Goal: Check status

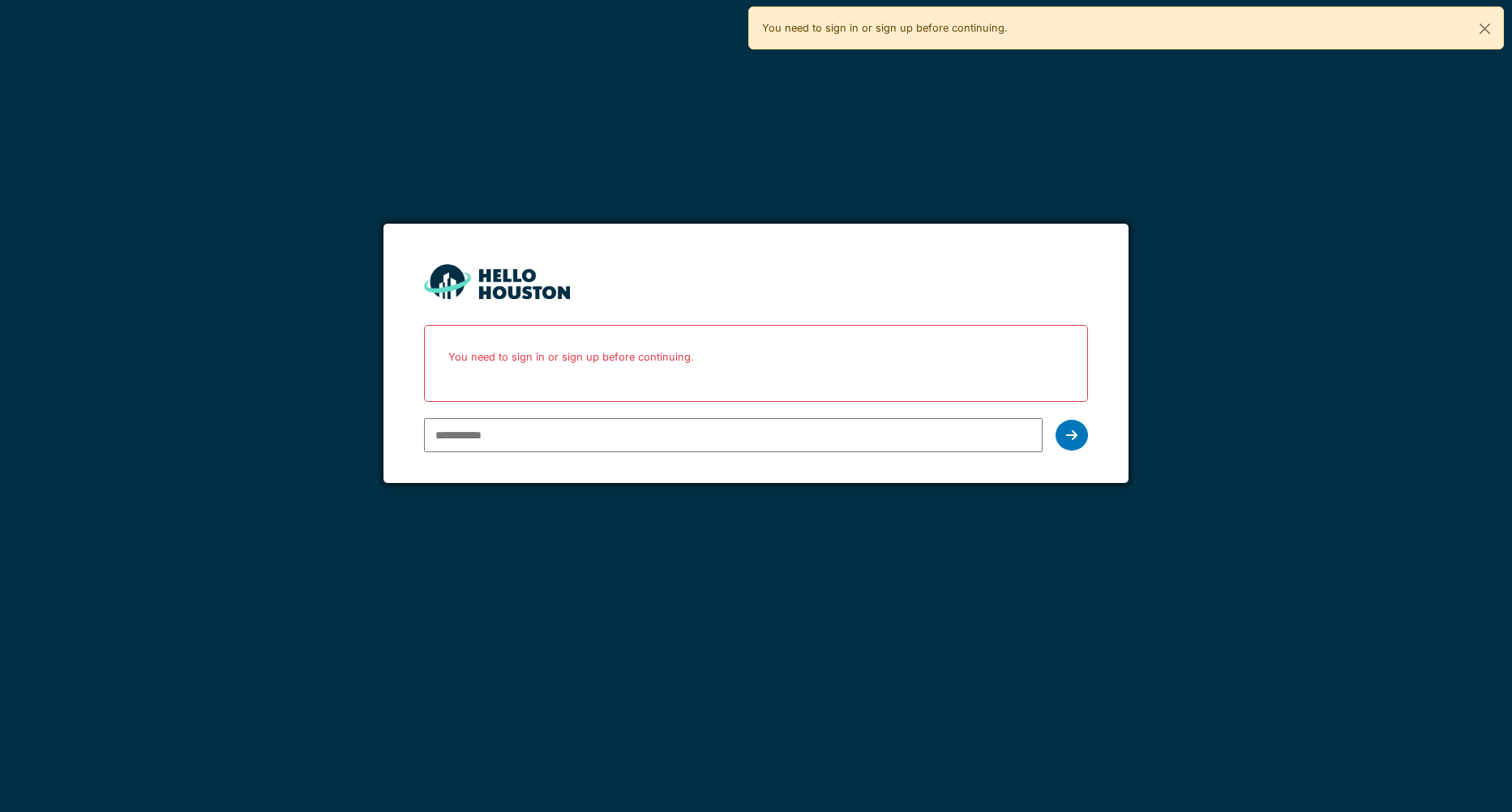
type input "**********"
click at [511, 397] on div "You need to sign in or sign up before continuing." at bounding box center [756, 363] width 664 height 77
click at [1064, 429] on div at bounding box center [1071, 435] width 32 height 31
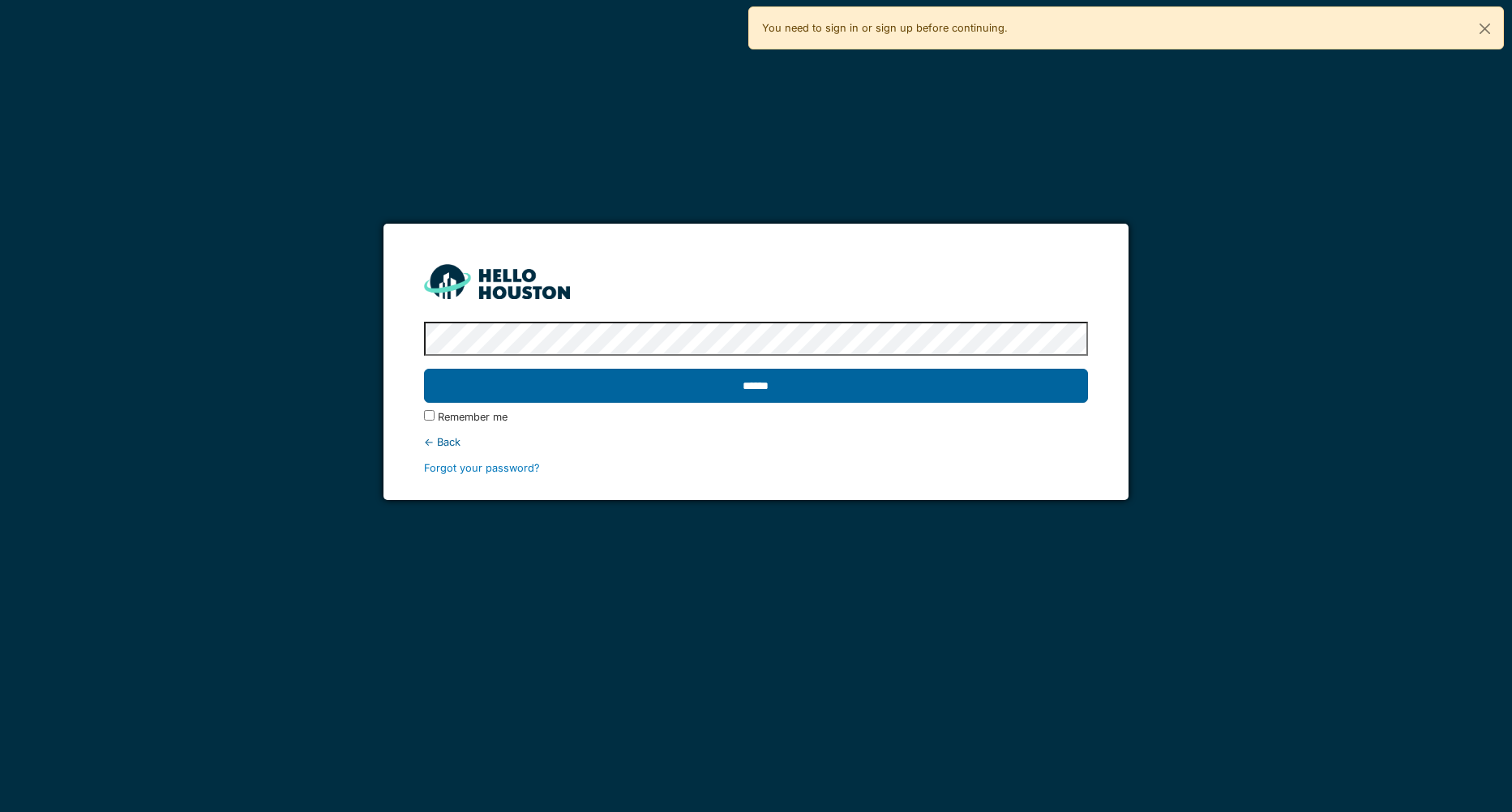
click at [760, 393] on input "******" at bounding box center [756, 385] width 664 height 34
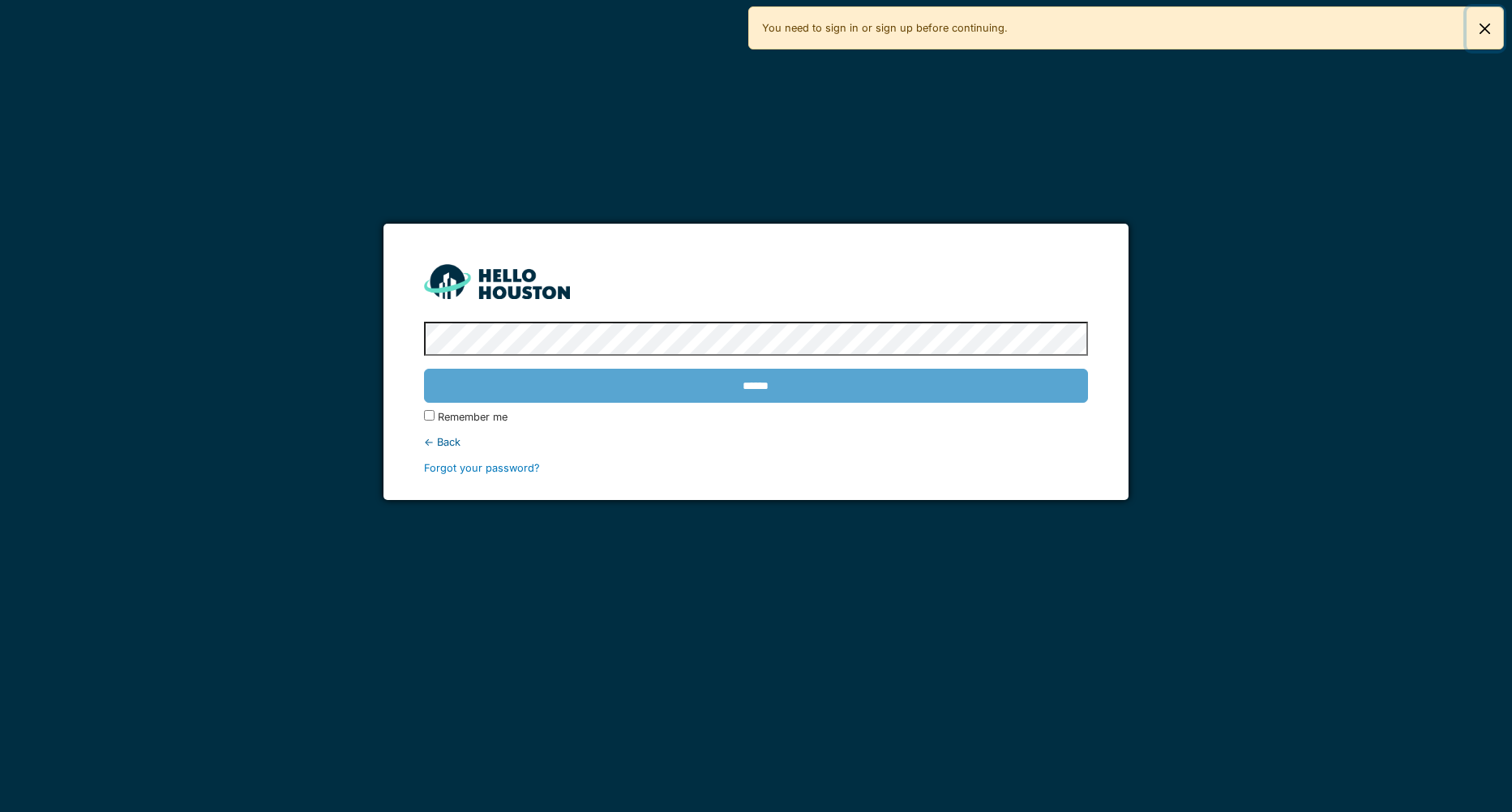
click at [1476, 25] on button "Close" at bounding box center [1485, 28] width 37 height 43
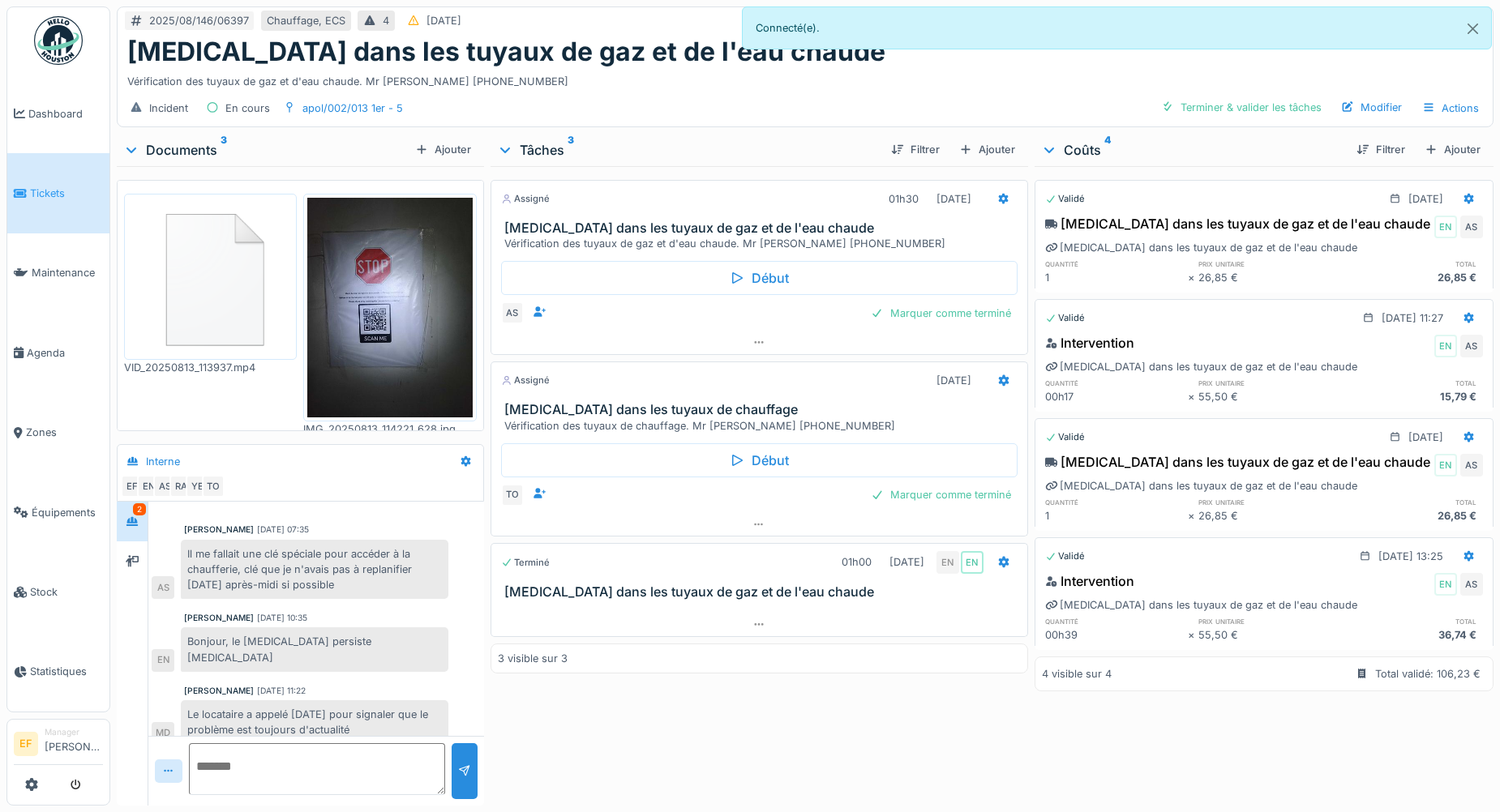
scroll to position [12, 0]
click at [374, 701] on div "Le locataire a appelé [DATE] pour signaler que le problème est toujours d'actua…" at bounding box center [314, 722] width 267 height 44
click at [546, 694] on div "Assigné 01h30 [DATE] [MEDICAL_DATA] dans les tuyaux de gaz et de l'eau chaude V…" at bounding box center [760, 482] width 538 height 633
click at [674, 730] on div "Assigné 01h30 [DATE] [MEDICAL_DATA] dans les tuyaux de gaz et de l'eau chaude V…" at bounding box center [760, 482] width 538 height 633
click at [246, 286] on img at bounding box center [210, 277] width 164 height 158
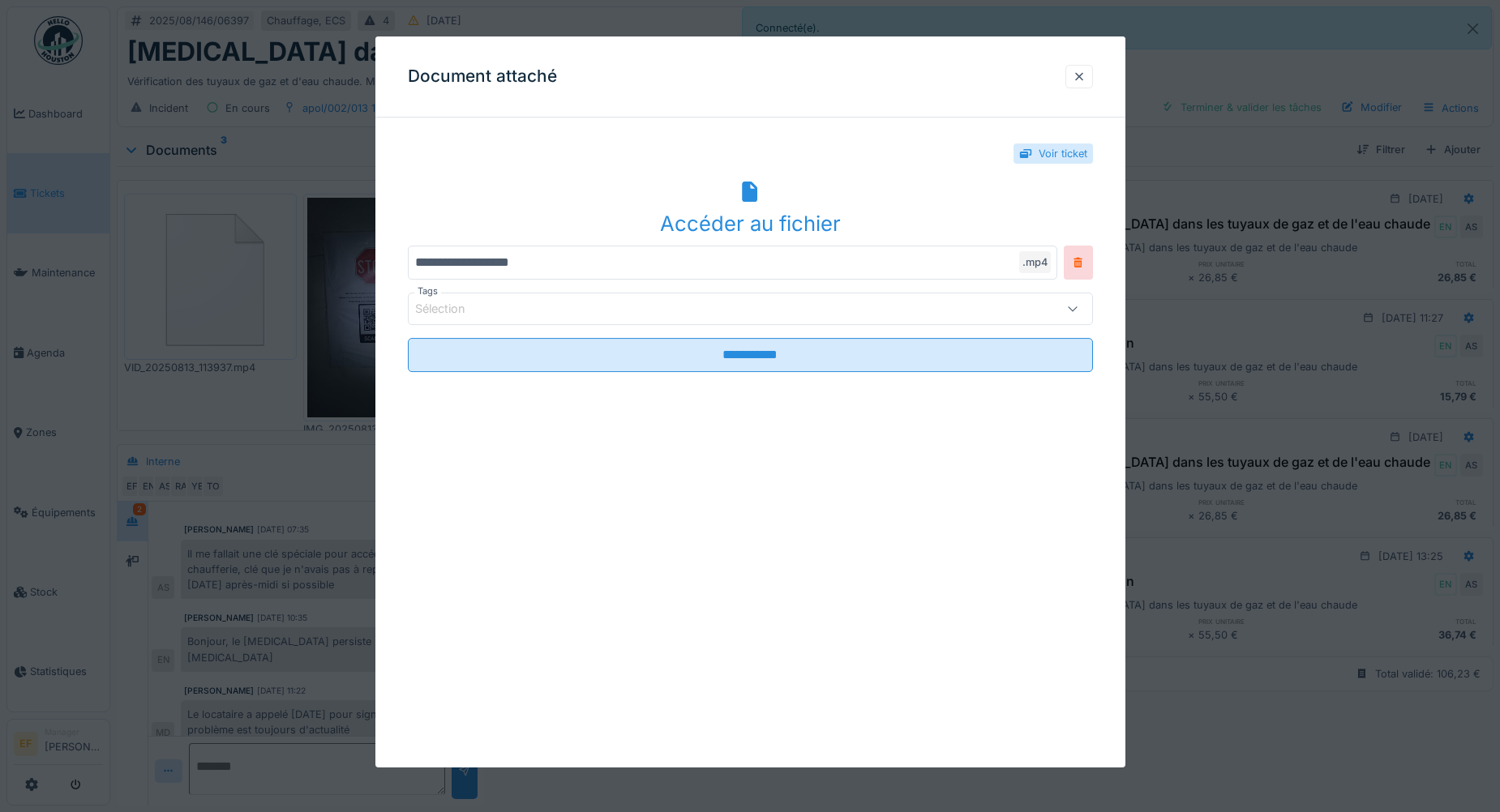
click at [750, 194] on icon at bounding box center [750, 192] width 16 height 21
drag, startPoint x: 980, startPoint y: 458, endPoint x: 1048, endPoint y: 307, distance: 165.6
click at [980, 458] on div "**********" at bounding box center [750, 402] width 750 height 731
click at [1084, 67] on div at bounding box center [1079, 76] width 28 height 24
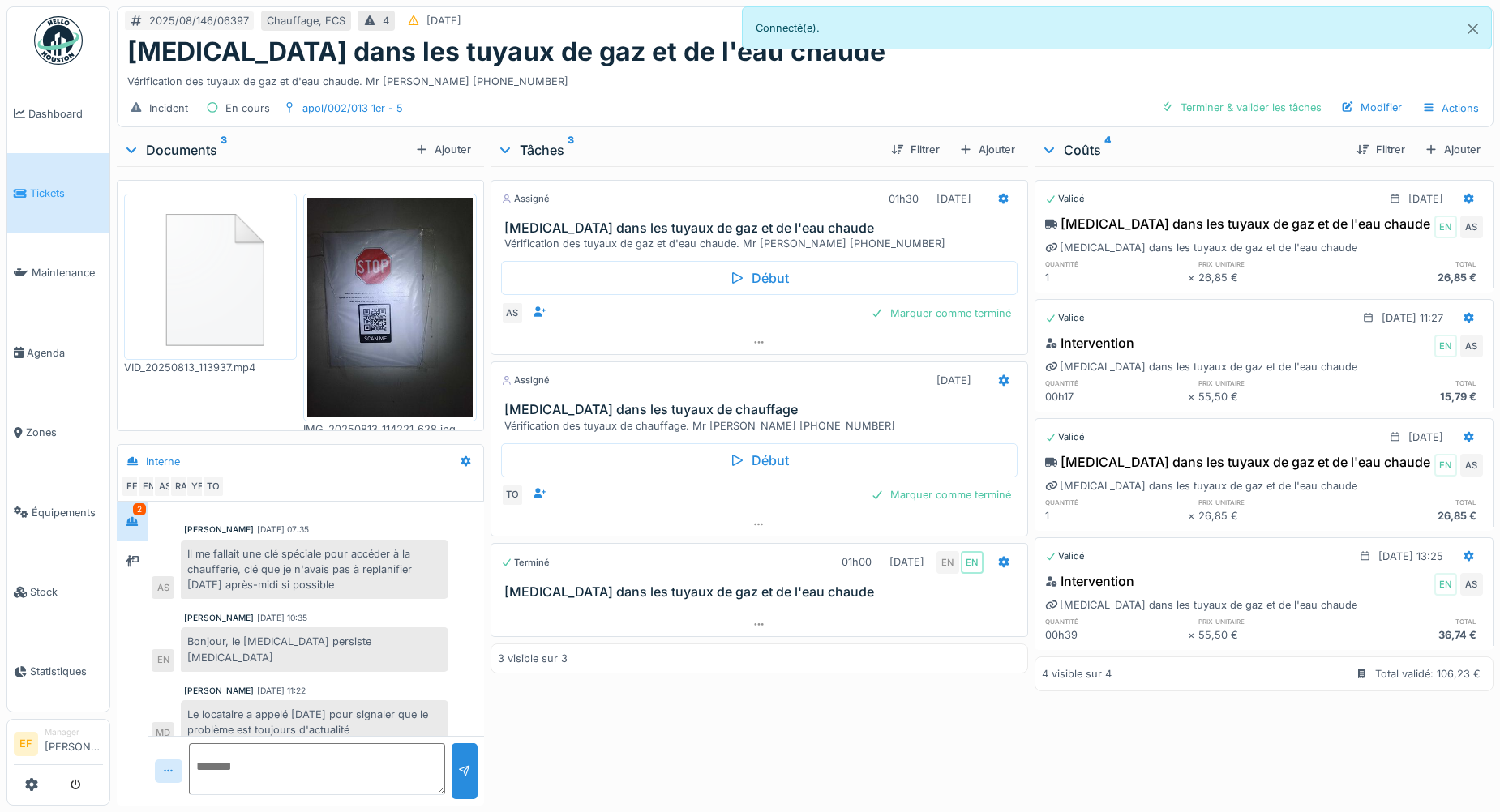
click at [724, 710] on div "Assigné 01h30 [DATE] [MEDICAL_DATA] dans les tuyaux de gaz et de l'eau chaude V…" at bounding box center [760, 482] width 538 height 633
click at [504, 95] on div "Incident En cours apol/002/013 1er - 5 Terminer & valider les tâches Modifier A…" at bounding box center [805, 108] width 1375 height 37
click at [132, 541] on div at bounding box center [132, 561] width 31 height 39
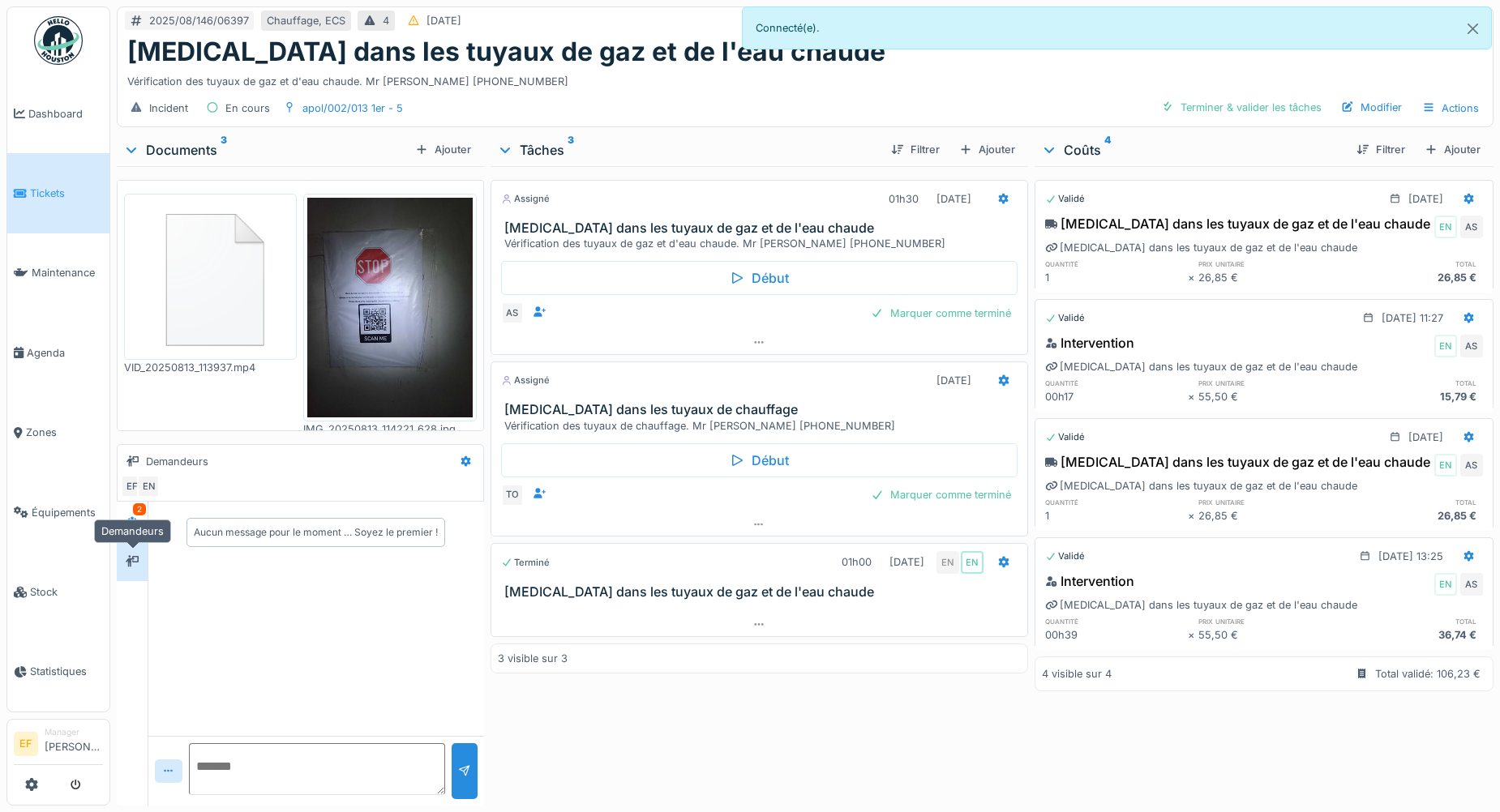
scroll to position [0, 0]
click at [141, 515] on div at bounding box center [132, 521] width 24 height 20
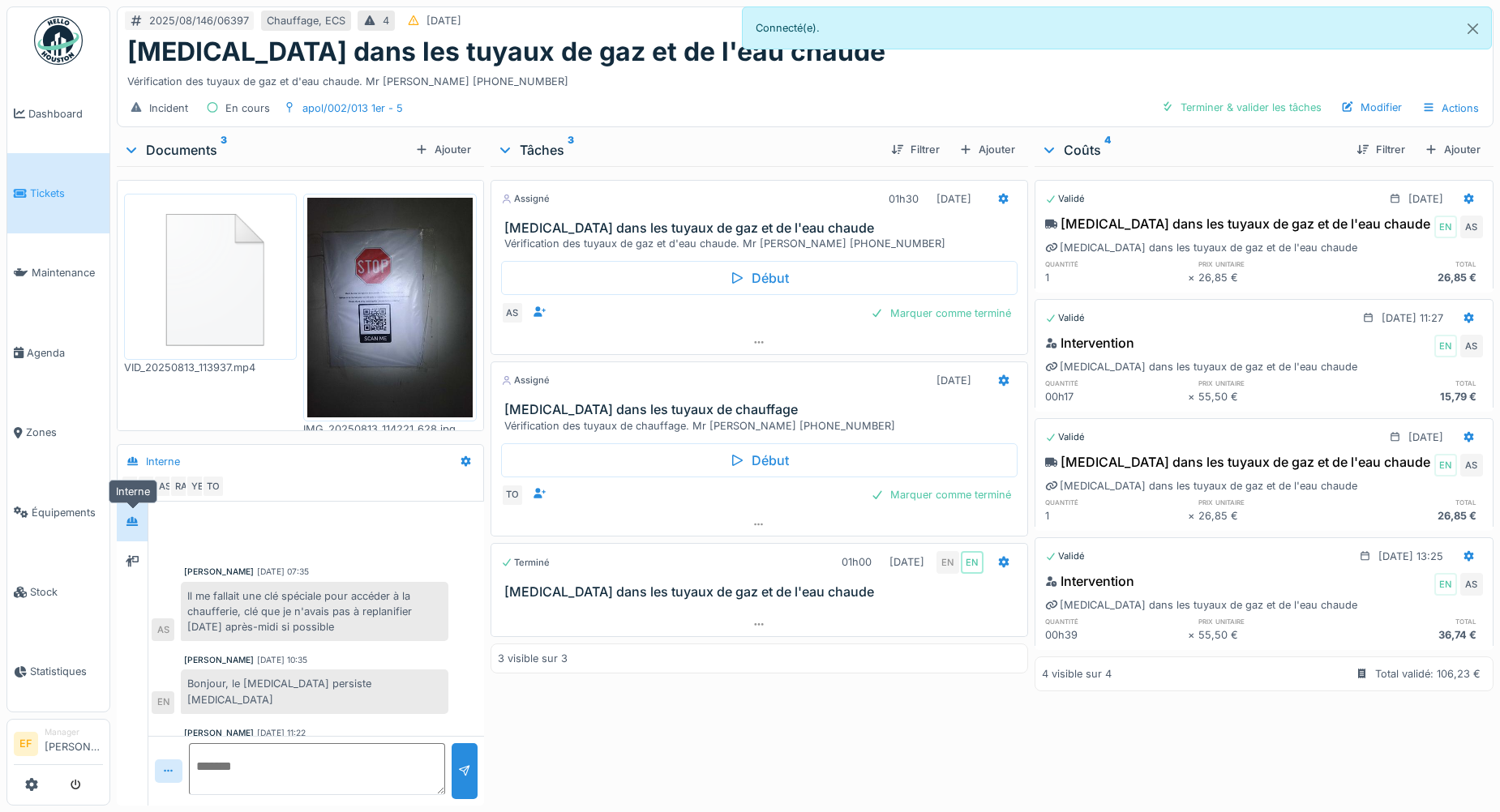
scroll to position [42, 0]
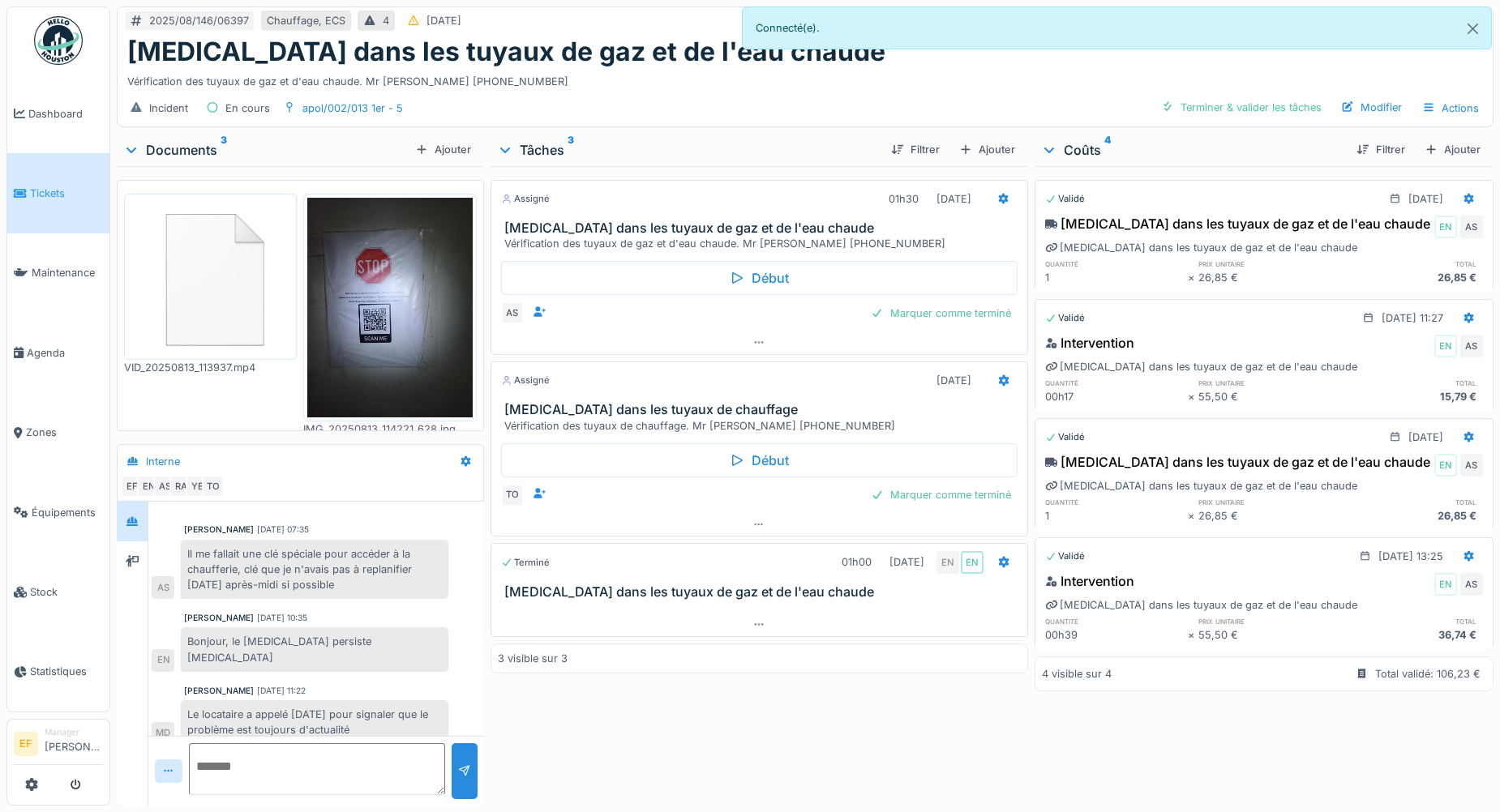
click at [582, 703] on div "Assigné 01h30 [DATE] [MEDICAL_DATA] dans les tuyaux de gaz et de l'eau chaude V…" at bounding box center [760, 482] width 538 height 633
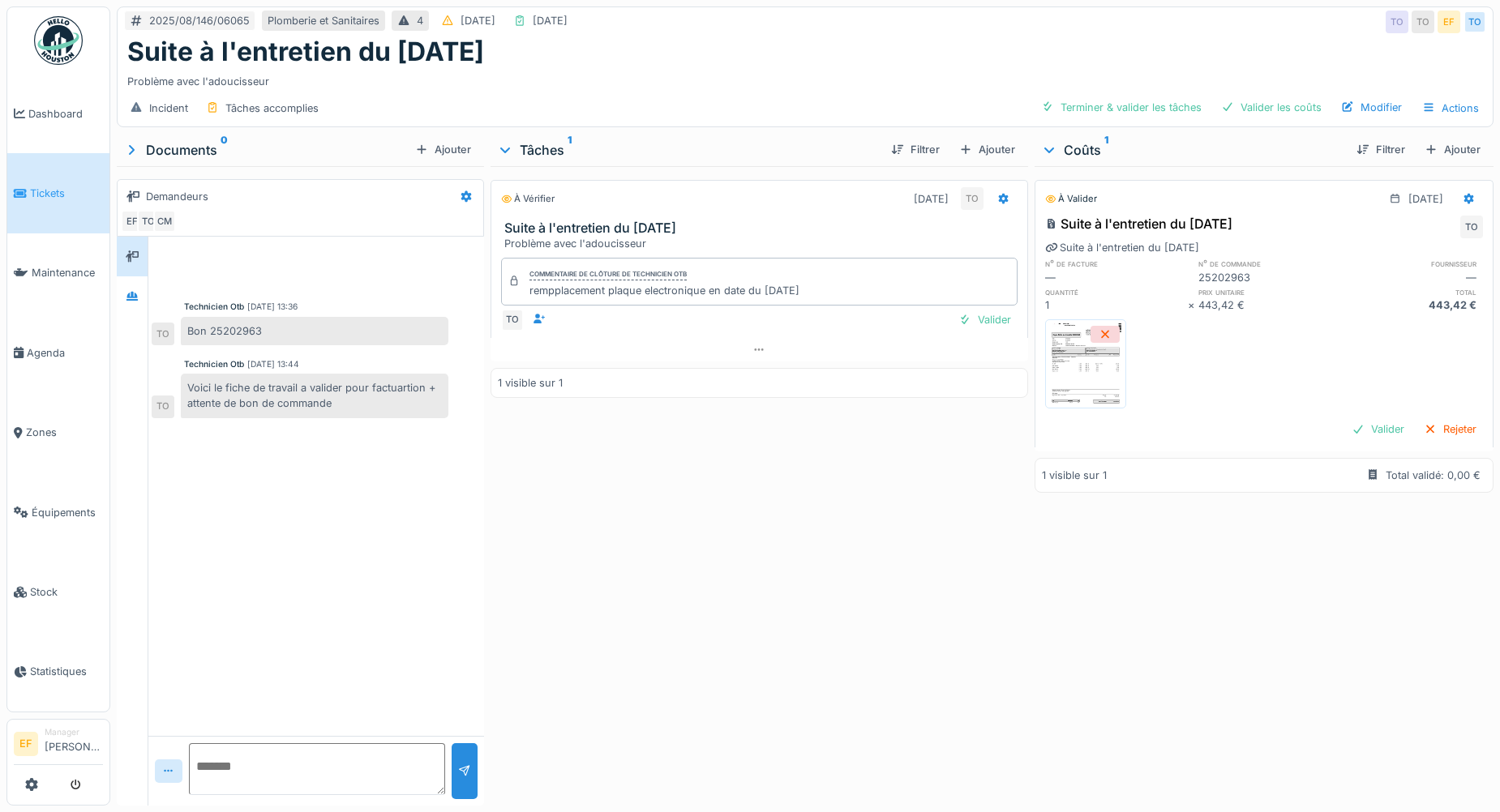
click at [1076, 43] on div "Suite à l'entretien du 07/05/2025" at bounding box center [805, 52] width 1355 height 31
